Goal: Navigation & Orientation: Find specific page/section

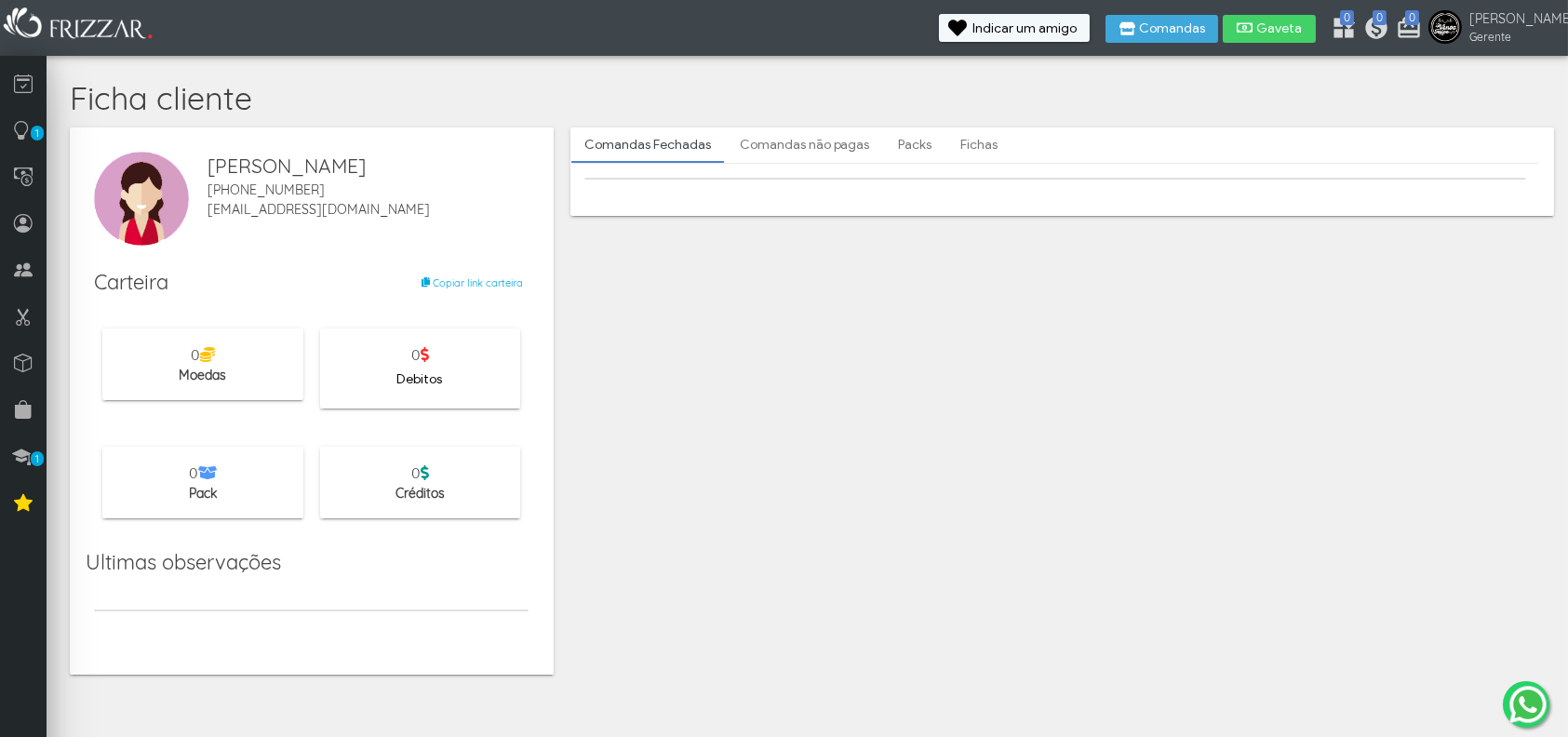
click at [432, 597] on div at bounding box center [311, 613] width 451 height 40
click at [768, 146] on link "Comandas não pagas" at bounding box center [805, 145] width 157 height 32
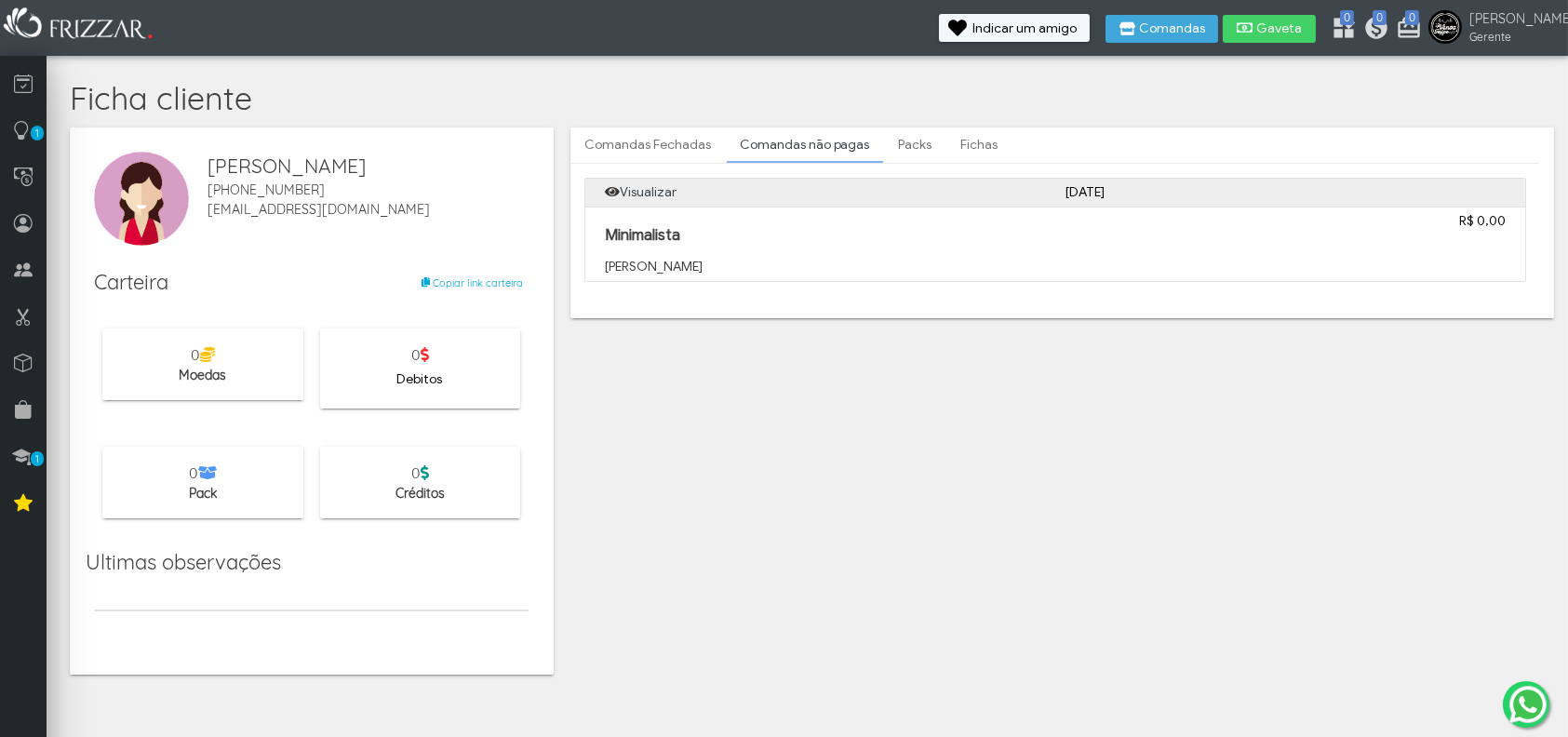
click at [911, 148] on link "Packs" at bounding box center [915, 145] width 60 height 32
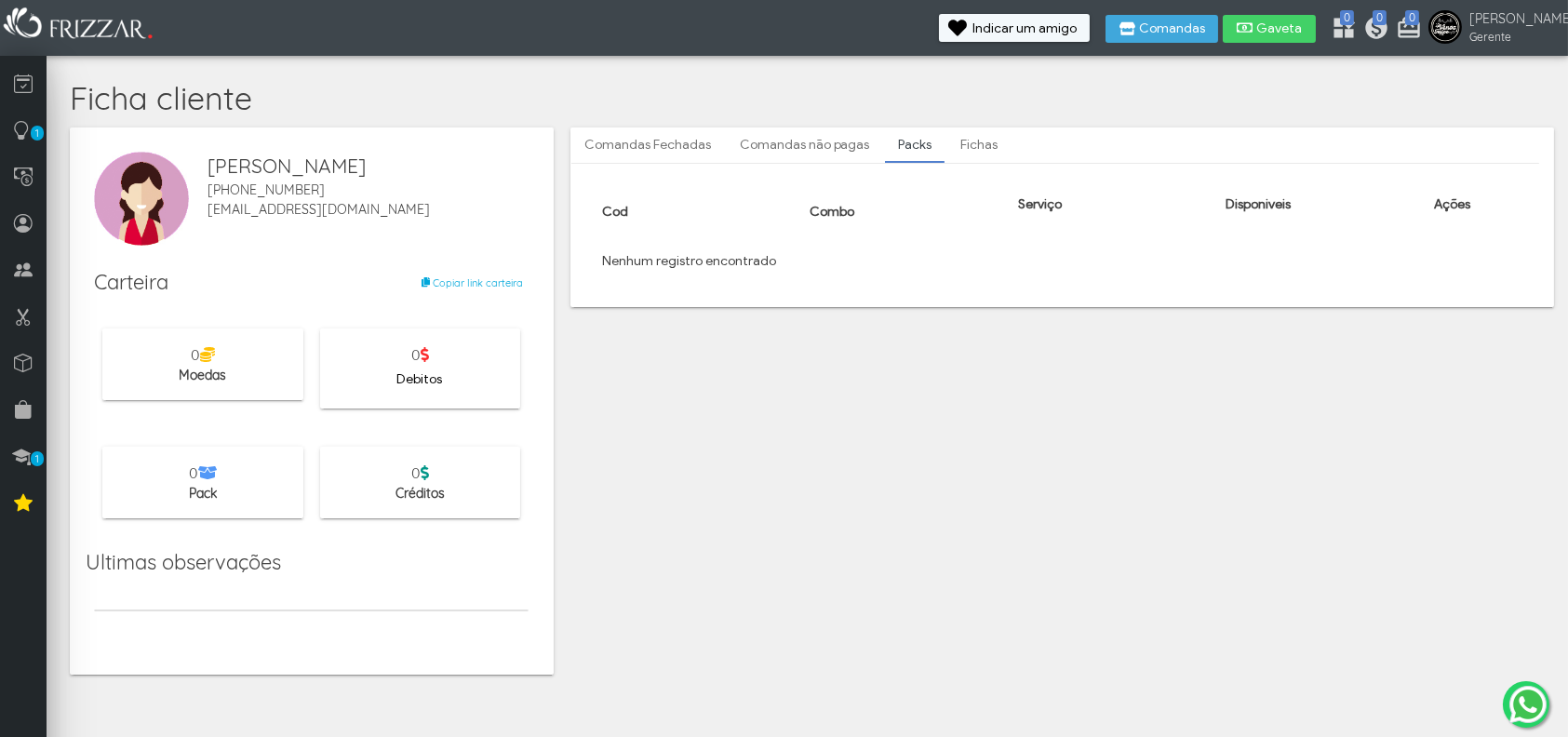
click at [953, 150] on link "Fichas" at bounding box center [979, 145] width 63 height 32
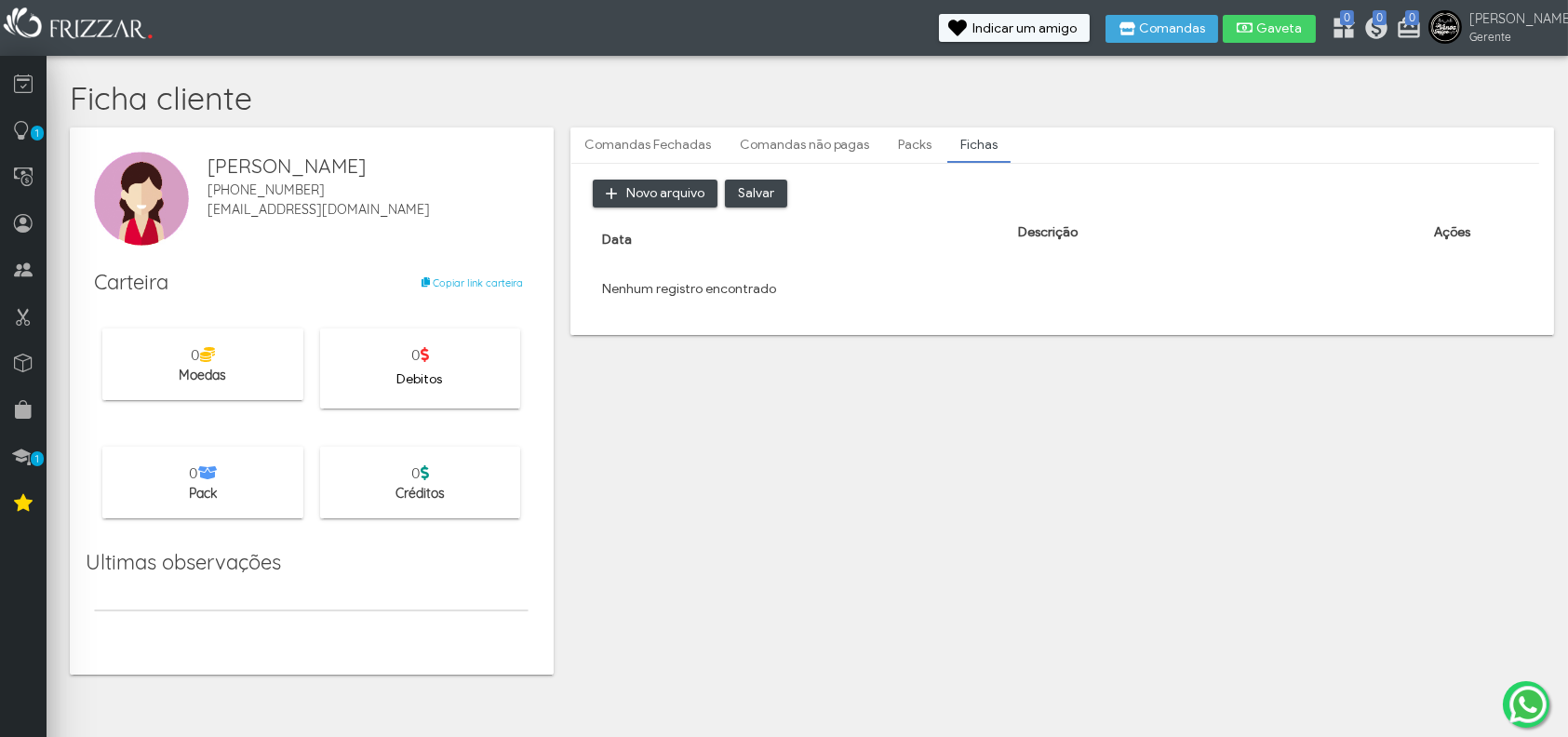
click at [595, 137] on link "Comandas Fechadas" at bounding box center [647, 145] width 153 height 32
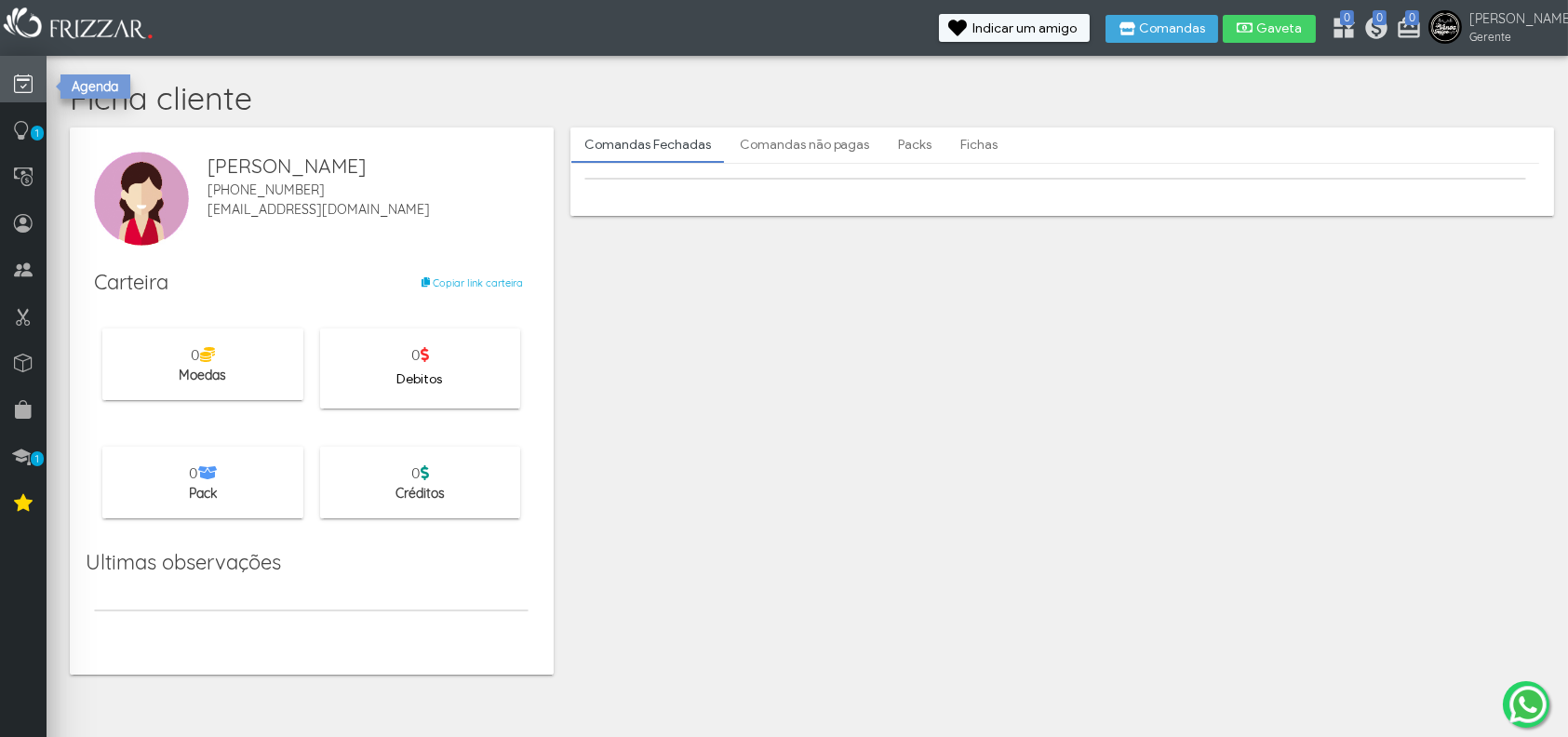
click at [34, 84] on link at bounding box center [23, 79] width 46 height 46
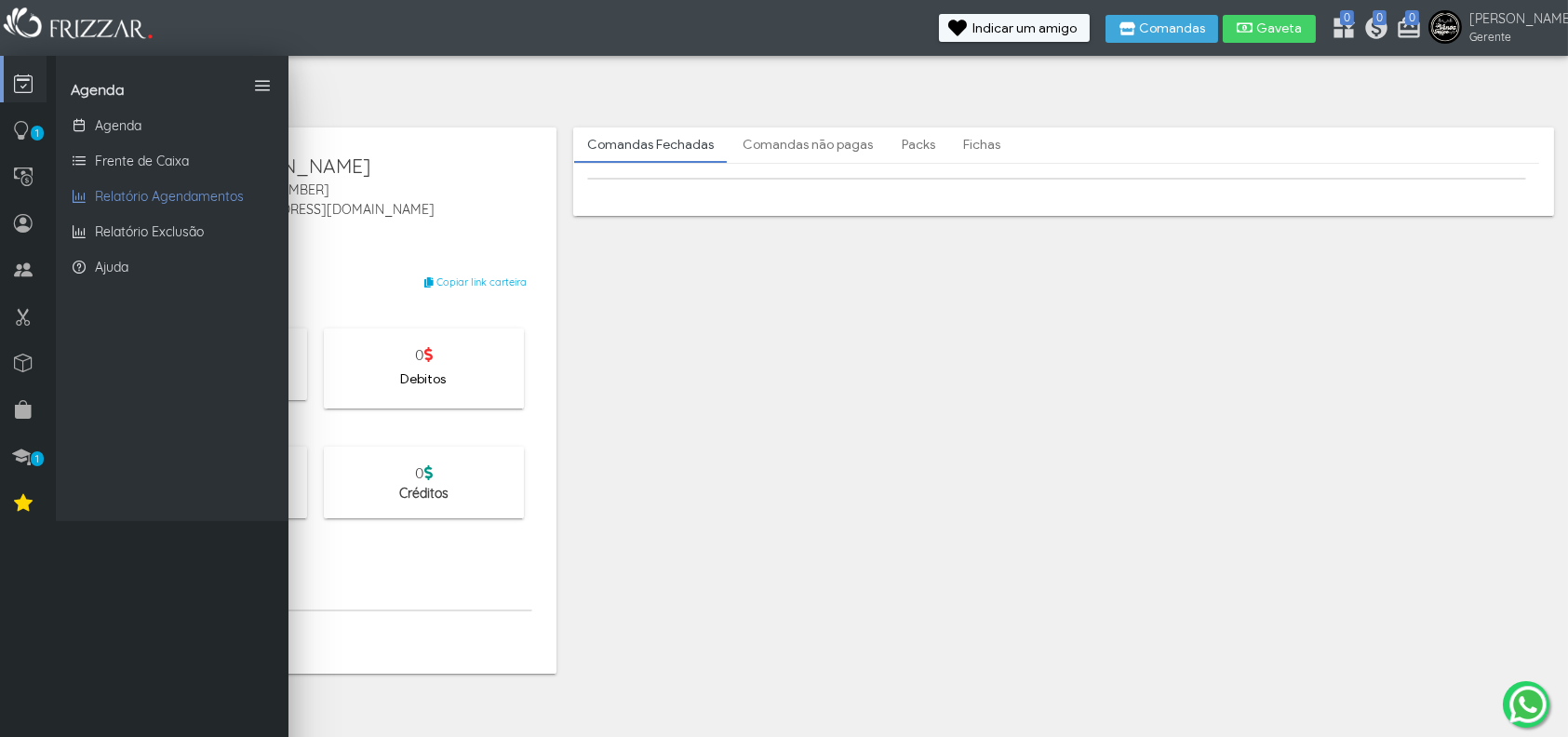
click at [79, 105] on div "Agenda Frente de Caixa Relatório Agendamentos Relatório Exclusão Ajuda" at bounding box center [172, 333] width 232 height 465
click at [93, 125] on link "Agenda" at bounding box center [172, 125] width 232 height 36
